Goal: Information Seeking & Learning: Get advice/opinions

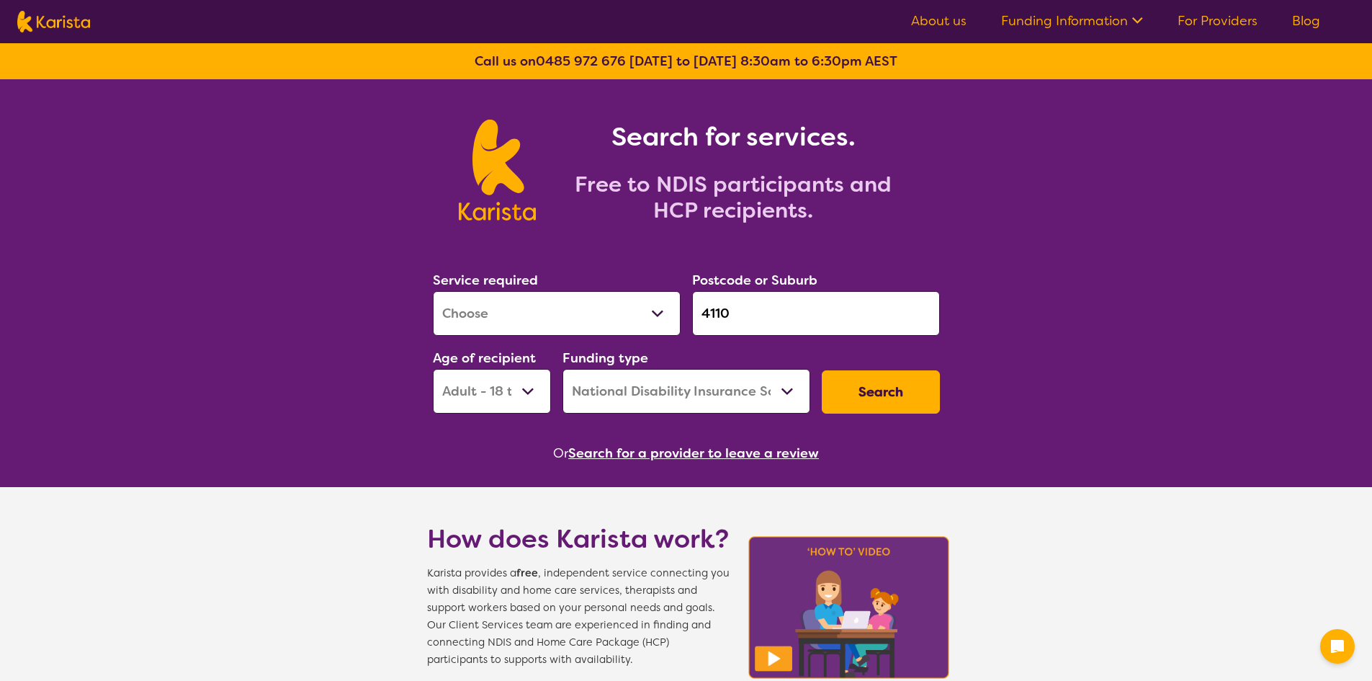
select select "[MEDICAL_DATA]"
select select "AD"
select select "NDIS"
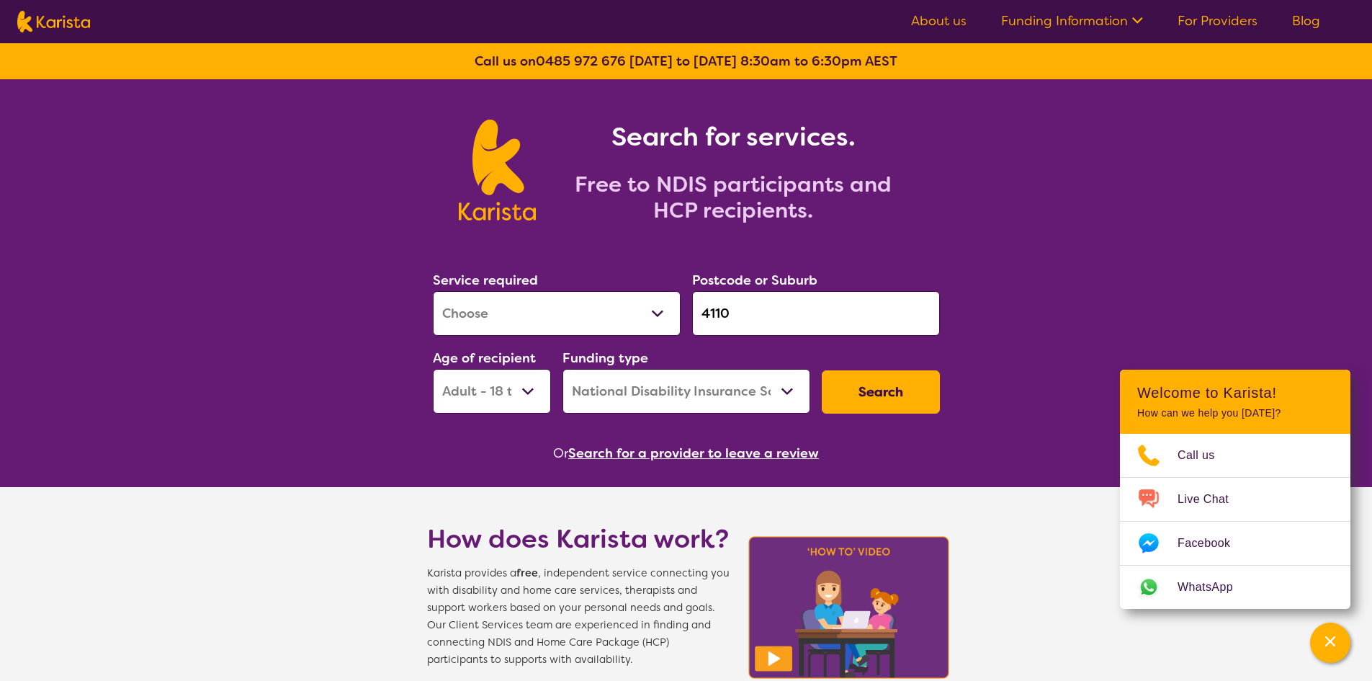
click at [818, 303] on input "4110" at bounding box center [816, 313] width 248 height 45
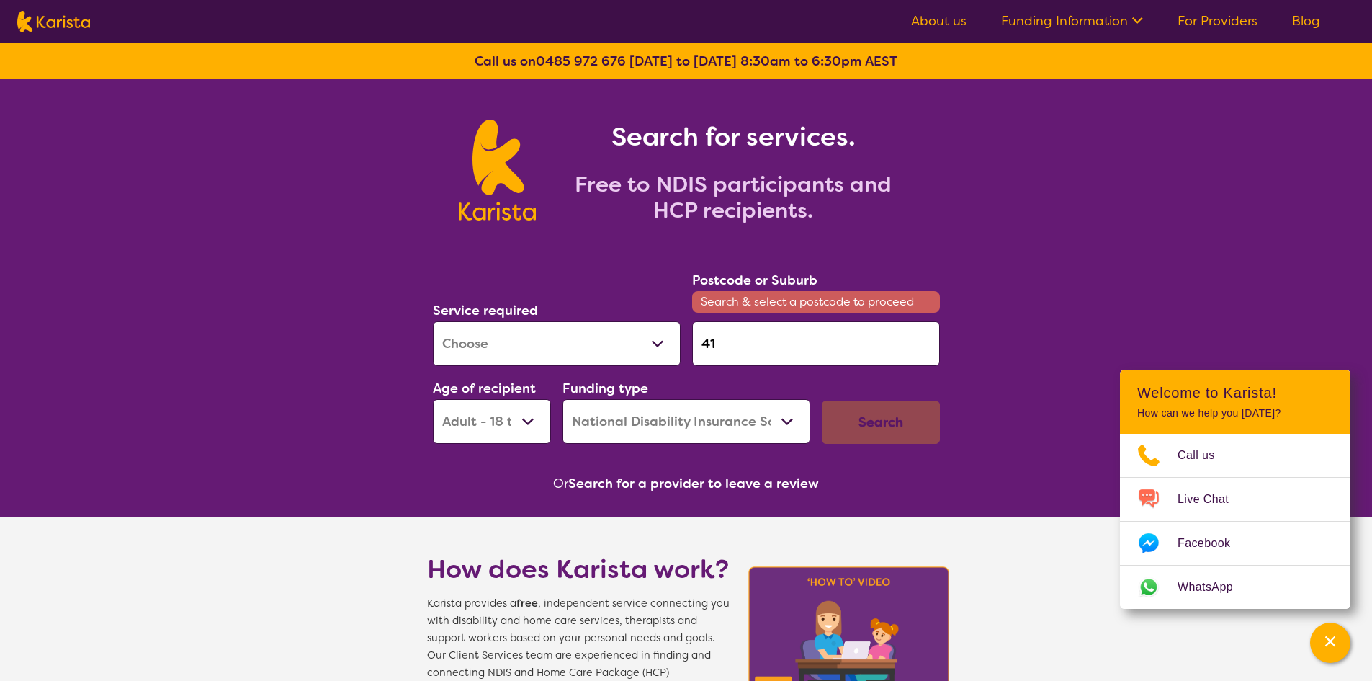
type input "4"
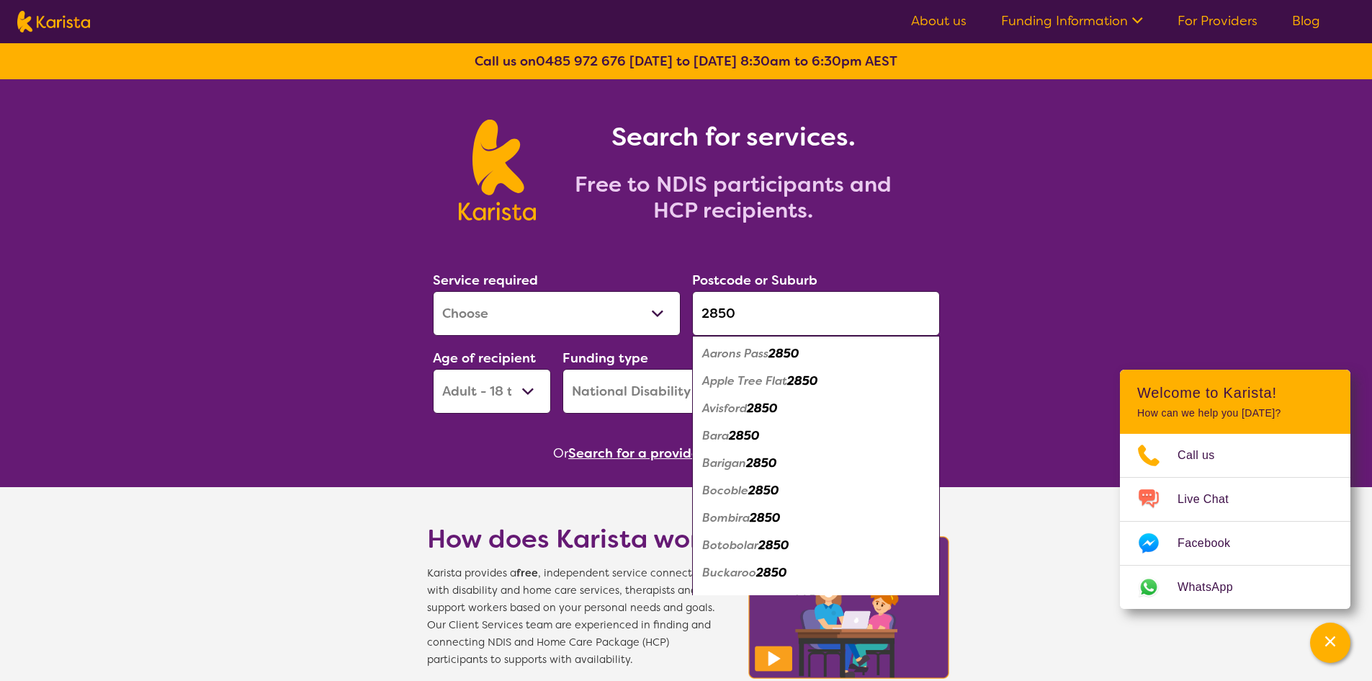
type input "2850"
click at [524, 380] on select "Early Childhood - 0 to 9 Child - 10 to 11 Adolescent - 12 to 17 Adult - 18 to 6…" at bounding box center [492, 391] width 118 height 45
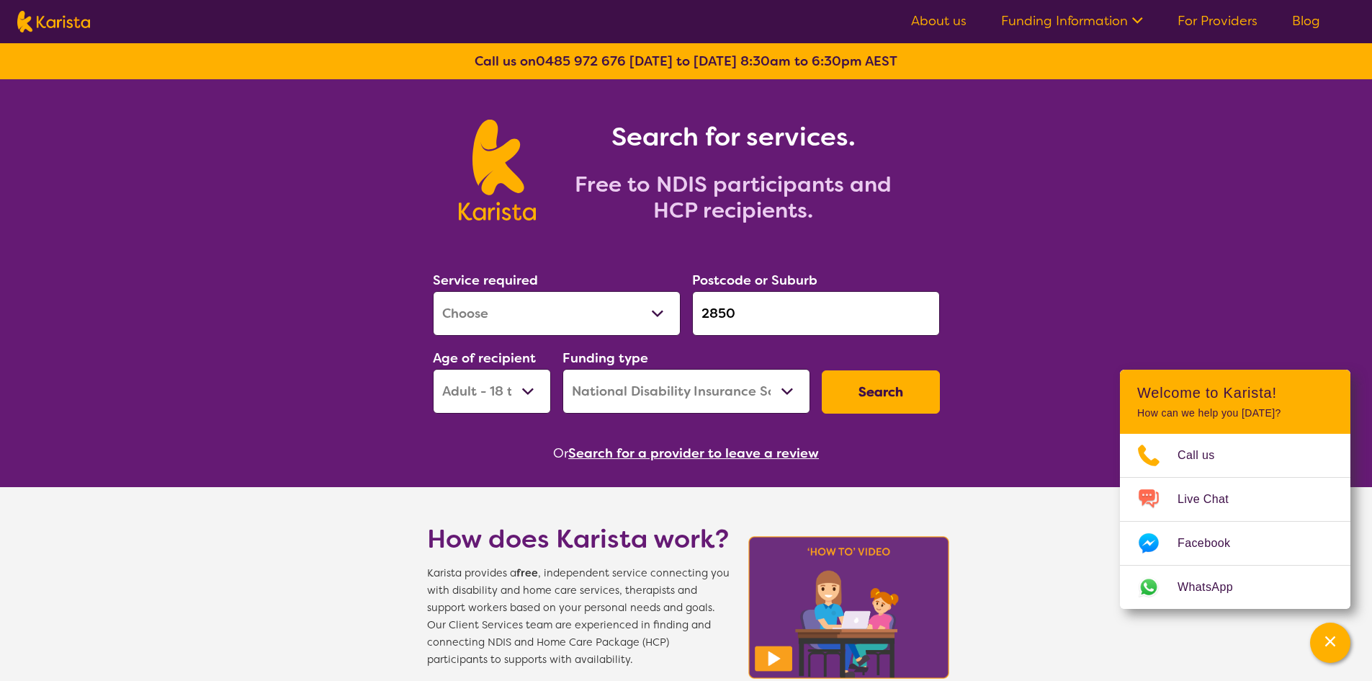
click at [527, 392] on select "Early Childhood - 0 to 9 Child - 10 to 11 Adolescent - 12 to 17 Adult - 18 to 6…" at bounding box center [492, 391] width 118 height 45
select select "AS"
click at [433, 369] on select "Early Childhood - 0 to 9 Child - 10 to 11 Adolescent - 12 to 17 Adult - 18 to 6…" at bounding box center [492, 391] width 118 height 45
click at [862, 394] on button "Search" at bounding box center [881, 391] width 118 height 43
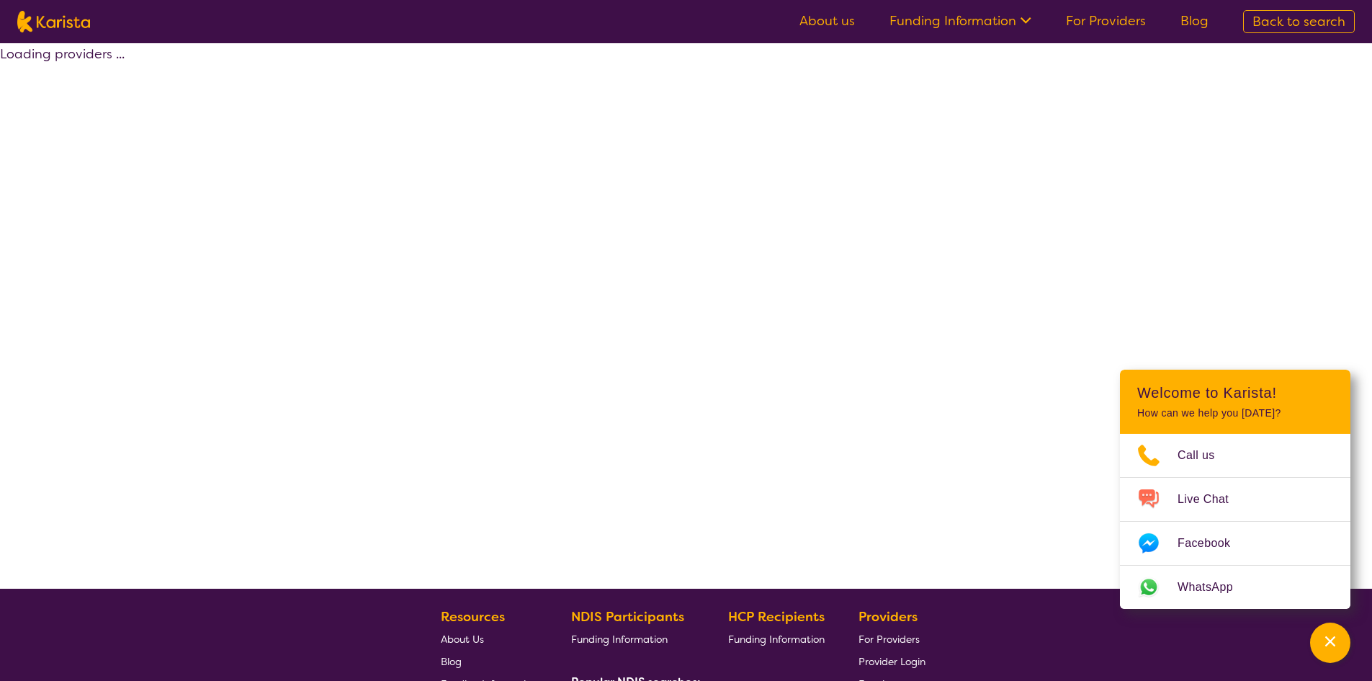
select select "by_score"
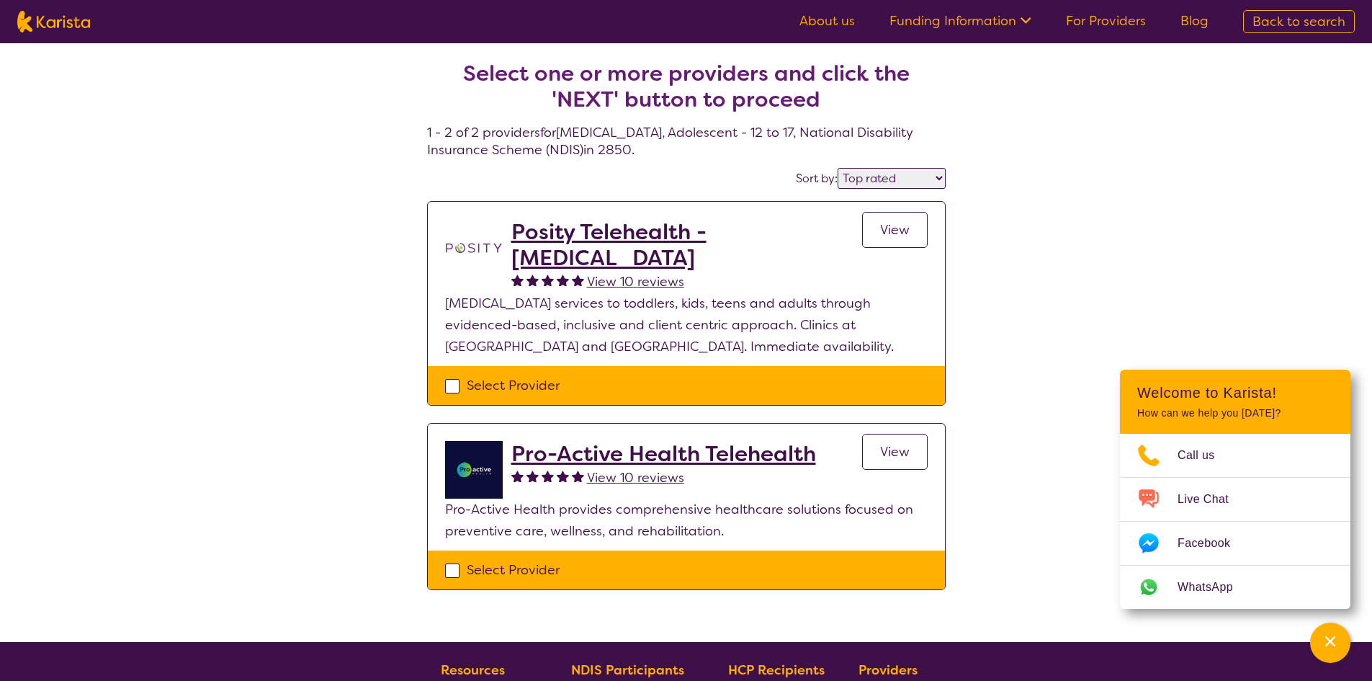
click at [718, 457] on h2 "Pro-Active Health Telehealth" at bounding box center [664, 454] width 305 height 26
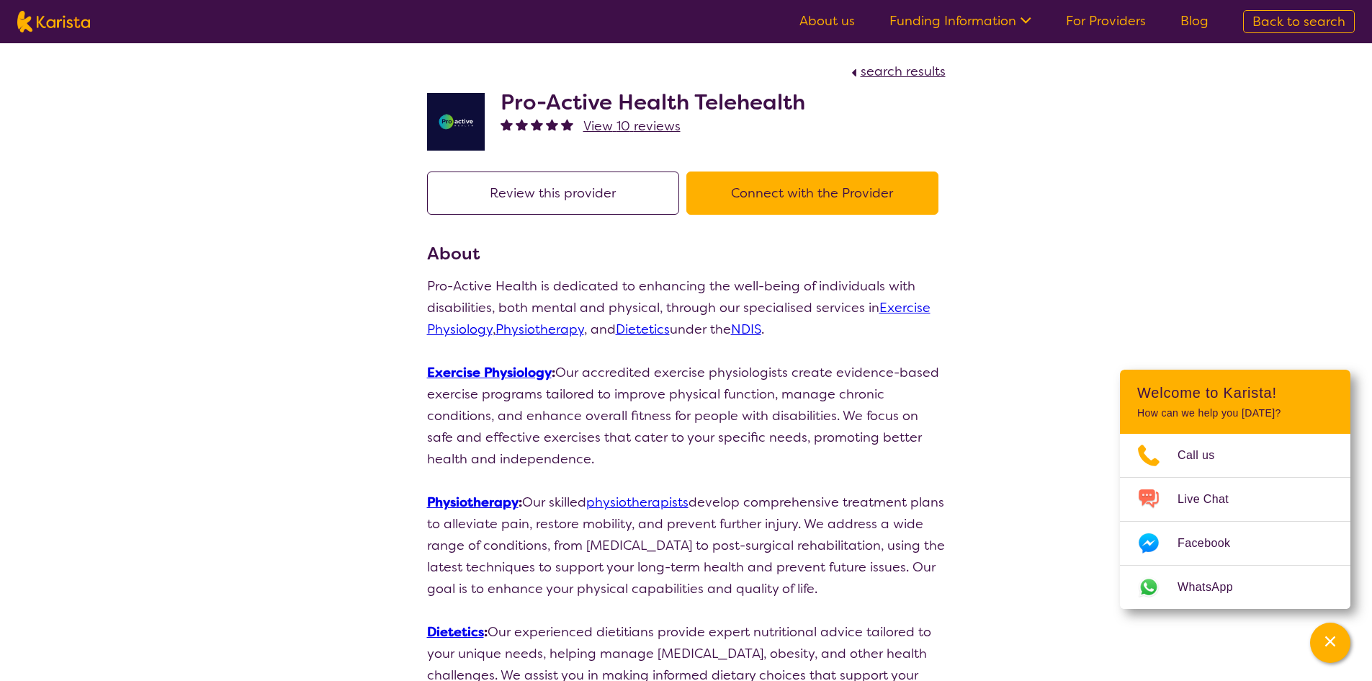
select select "by_score"
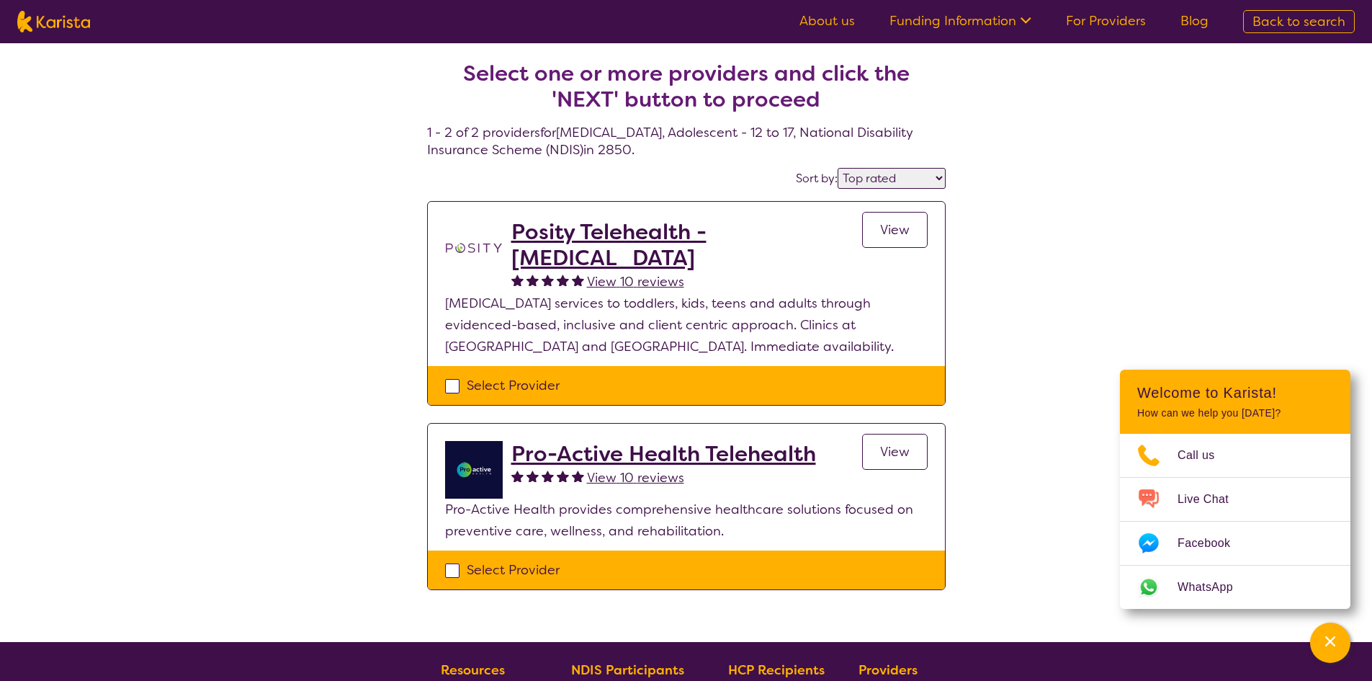
select select "[MEDICAL_DATA]"
select select "AS"
select select "NDIS"
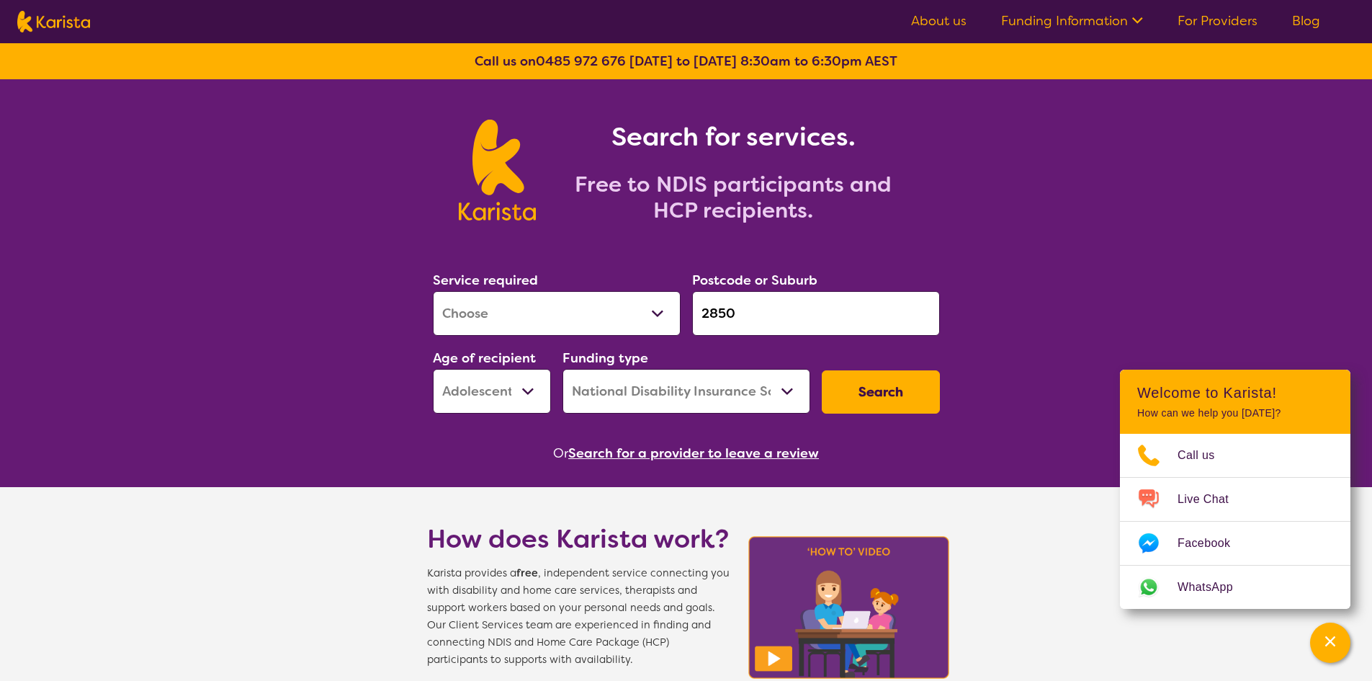
click at [607, 314] on select "Allied Health Assistant Assessment ([MEDICAL_DATA] or [MEDICAL_DATA]) Behaviour…" at bounding box center [557, 313] width 248 height 45
select select "[MEDICAL_DATA]"
click at [433, 291] on select "Allied Health Assistant Assessment ([MEDICAL_DATA] or [MEDICAL_DATA]) Behaviour…" at bounding box center [557, 313] width 248 height 45
click at [842, 383] on button "Search" at bounding box center [881, 391] width 118 height 43
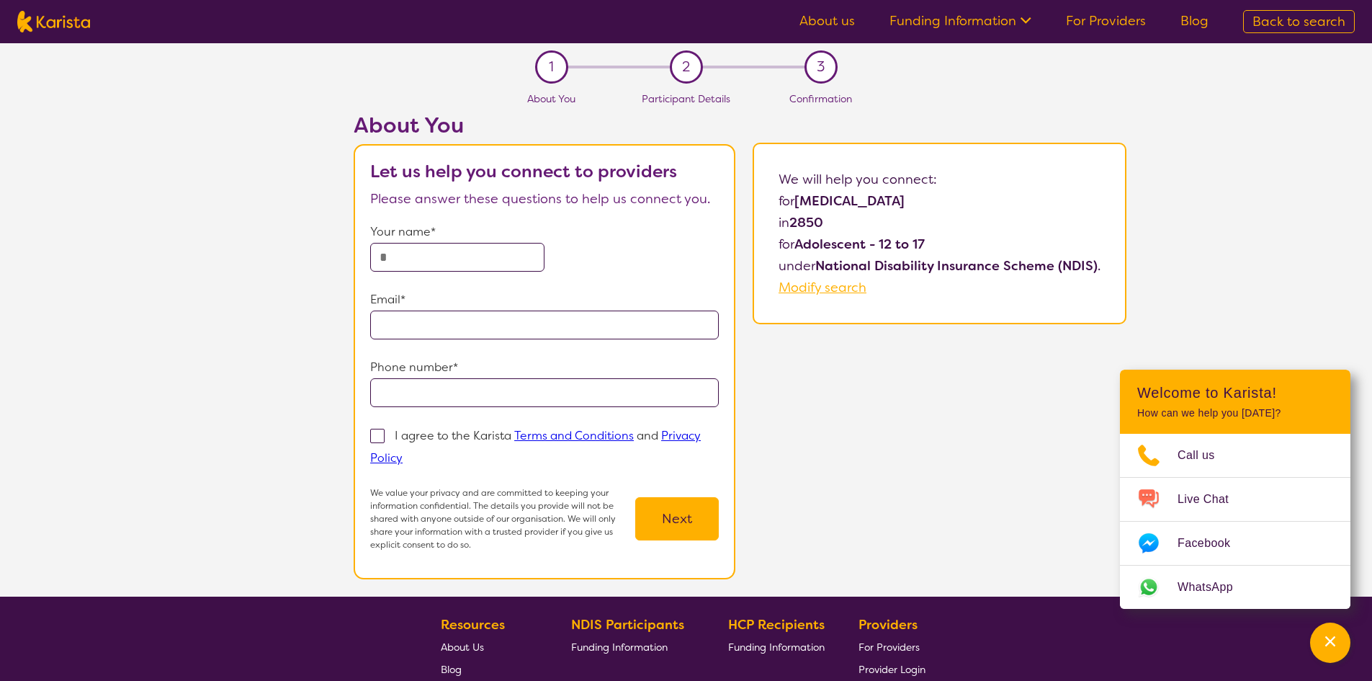
select select "[MEDICAL_DATA]"
select select "AS"
select select "NDIS"
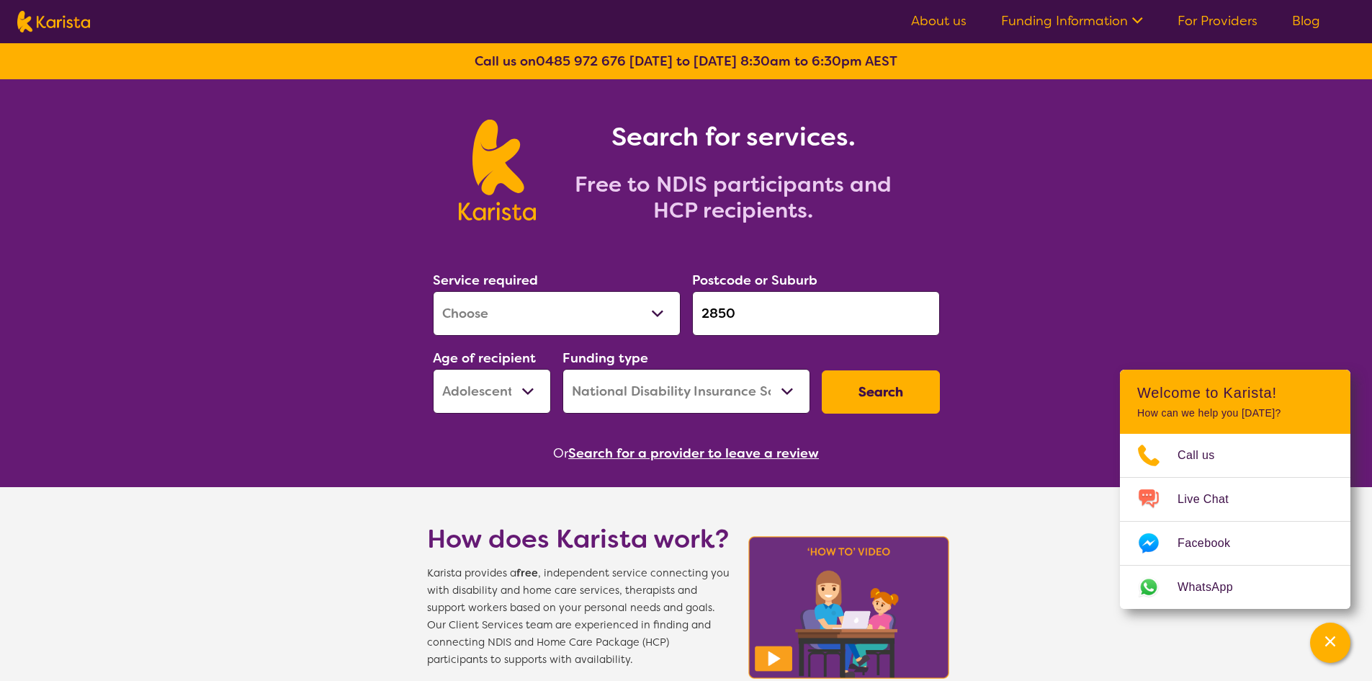
click at [834, 382] on button "Search" at bounding box center [881, 391] width 118 height 43
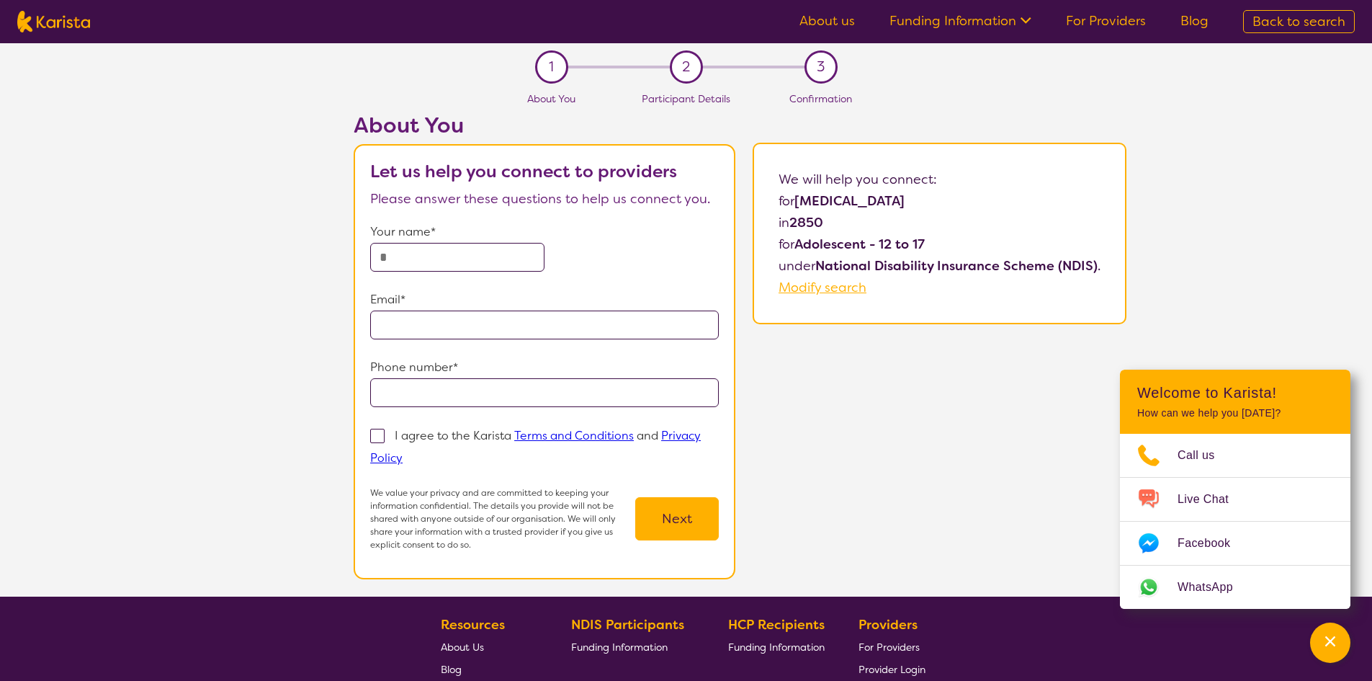
click at [805, 295] on span "Modify search" at bounding box center [823, 287] width 88 height 17
select select "[MEDICAL_DATA]"
select select "AS"
select select "NDIS"
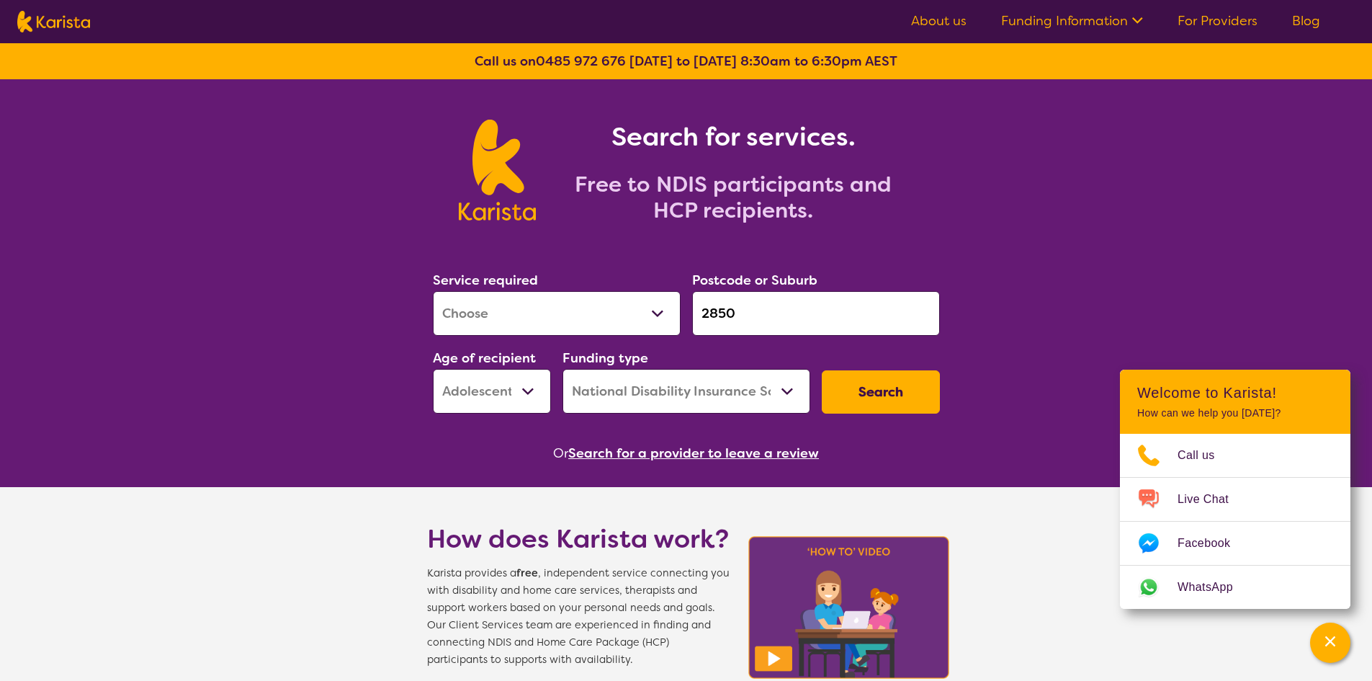
click at [873, 394] on button "Search" at bounding box center [881, 391] width 118 height 43
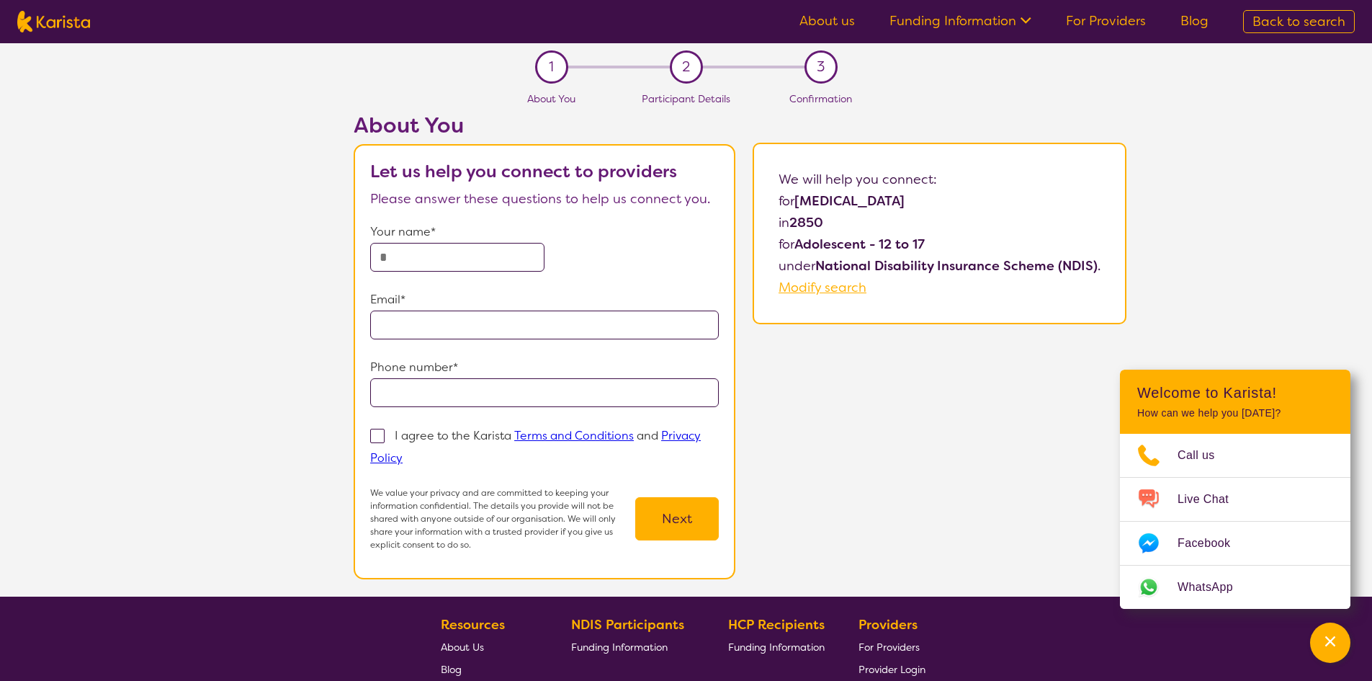
select select "[MEDICAL_DATA]"
select select "AS"
select select "NDIS"
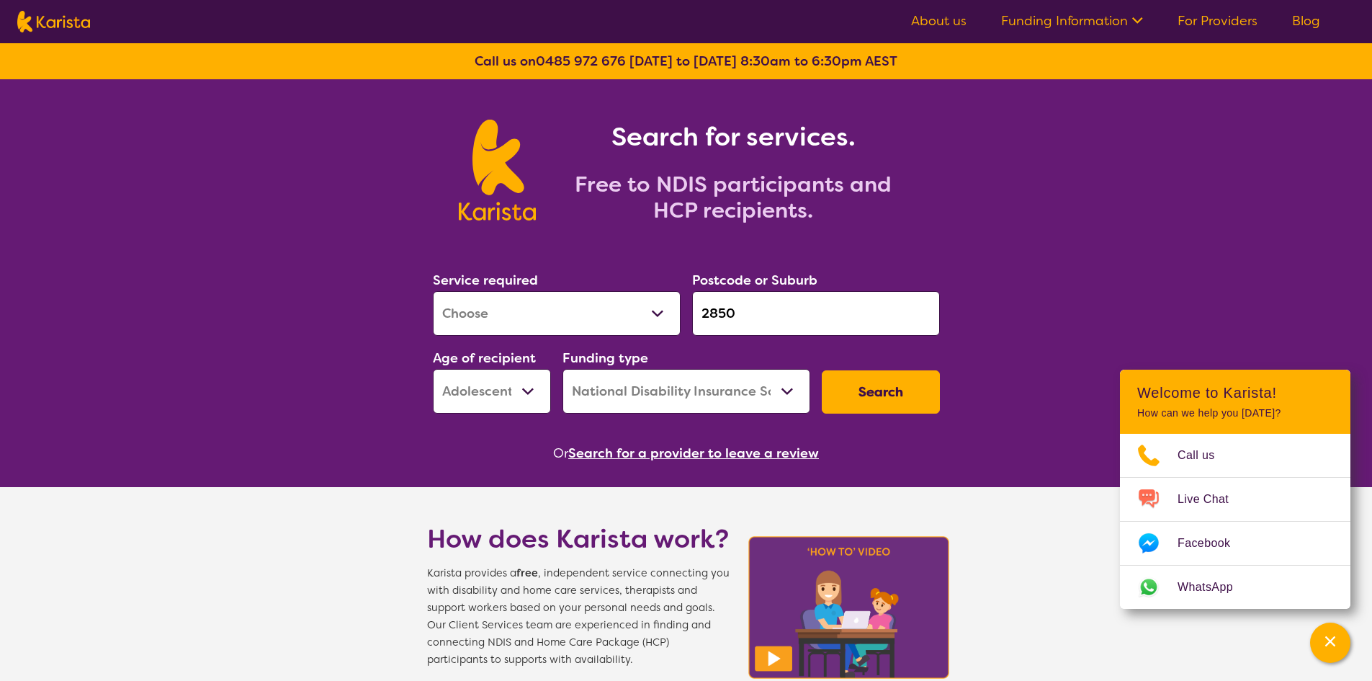
click at [506, 388] on select "Early Childhood - 0 to 9 Child - 10 to 11 Adolescent - 12 to 17 Adult - 18 to 6…" at bounding box center [492, 391] width 118 height 45
click at [433, 369] on select "Early Childhood - 0 to 9 Child - 10 to 11 Adolescent - 12 to 17 Adult - 18 to 6…" at bounding box center [492, 391] width 118 height 45
click at [855, 378] on button "Search" at bounding box center [881, 391] width 118 height 43
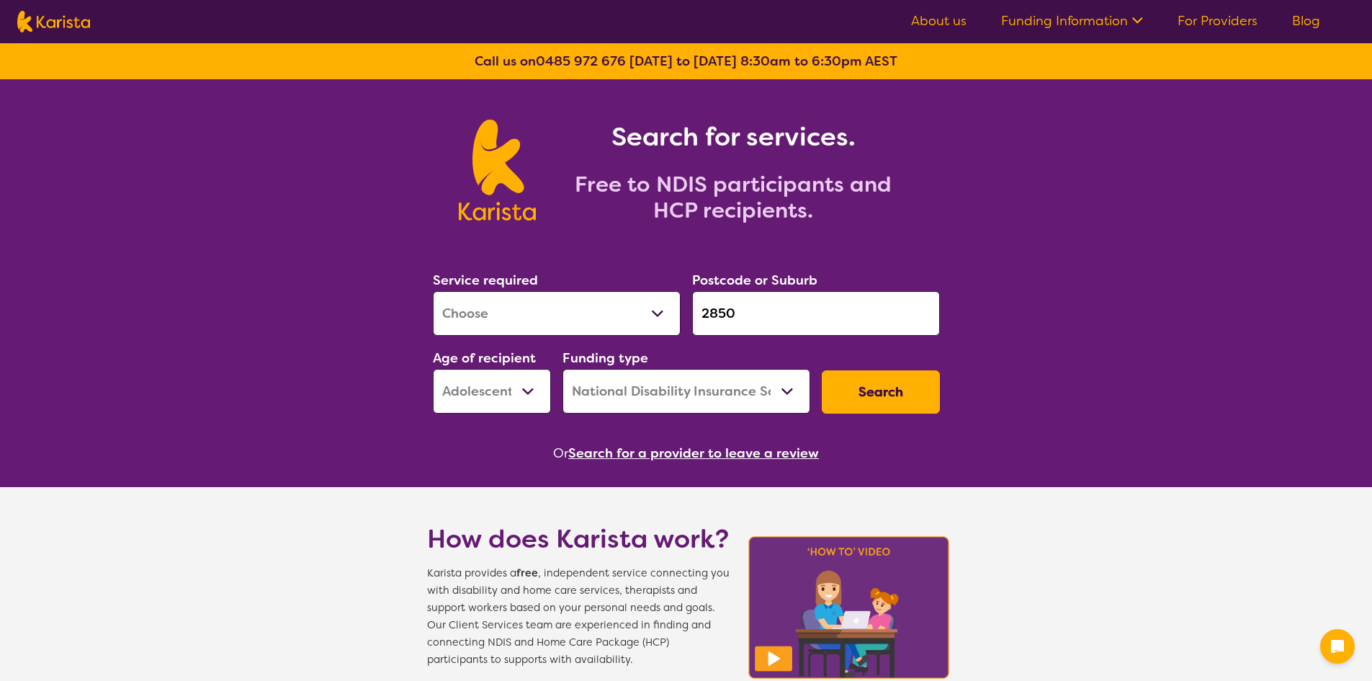
select select "[MEDICAL_DATA]"
select select "AS"
select select "NDIS"
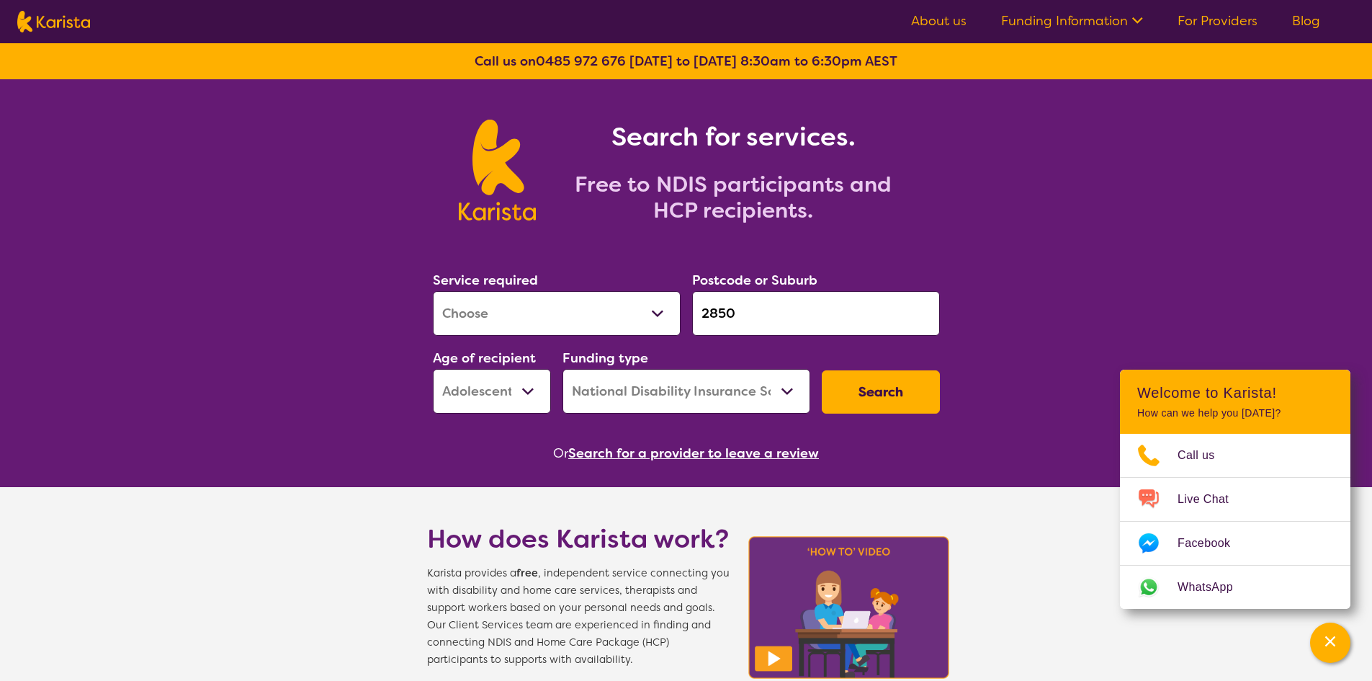
click at [896, 395] on button "Search" at bounding box center [881, 391] width 118 height 43
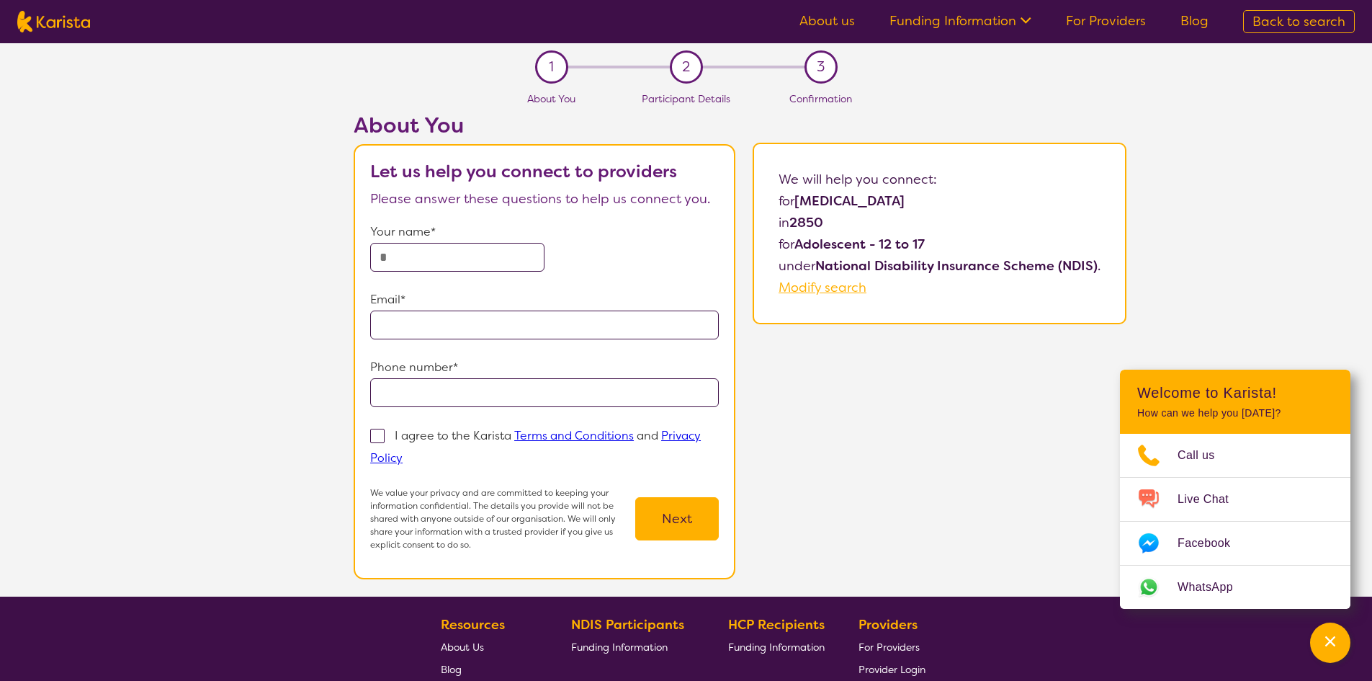
click at [692, 75] on div "2" at bounding box center [686, 66] width 33 height 33
click at [859, 282] on span "Modify search" at bounding box center [823, 287] width 88 height 17
select select "[MEDICAL_DATA]"
select select "AS"
select select "NDIS"
